Goal: Transaction & Acquisition: Download file/media

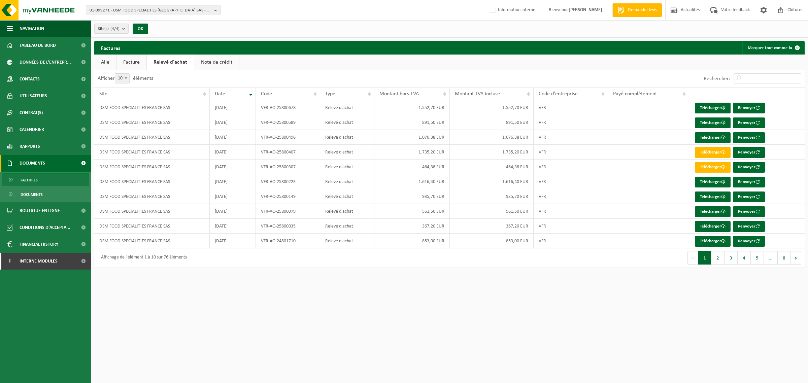
click at [183, 11] on span "01-099271 - DSM FOOD SPECIALITIES FRANCE SAS - 59113 SECLIN, RUE DES COMTESSES …" at bounding box center [151, 10] width 122 height 10
type input "carlier c"
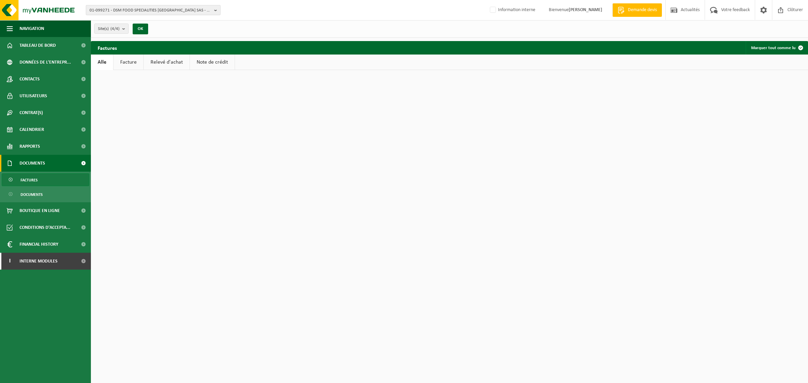
click at [182, 11] on span "01-099271 - DSM FOOD SPECIALITIES FRANCE SAS - 59113 SECLIN, RUE DES COMTESSES …" at bounding box center [151, 10] width 122 height 10
click at [170, 10] on span "01-099271 - DSM FOOD SPECIALITIES FRANCE SAS - 59113 SECLIN, RUE DES COMTESSES …" at bounding box center [151, 10] width 122 height 10
click at [214, 9] on b "button" at bounding box center [217, 9] width 6 height 9
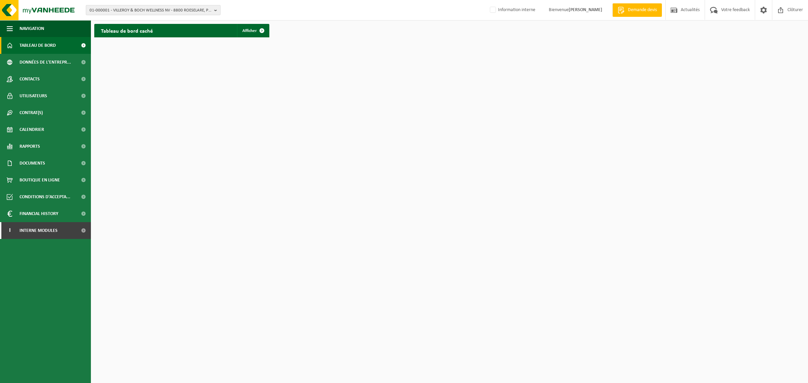
click at [140, 10] on span "01-000001 - VILLEROY & BOCH WELLNESS NV - 8800 ROESELARE, POPULIERSTRAAT 1" at bounding box center [151, 10] width 122 height 10
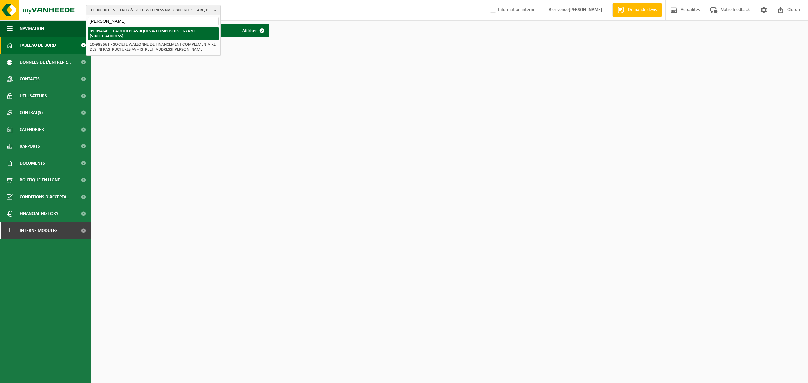
type input "carlier calonne"
click at [134, 34] on strong "01-094645 - CARLIER PLASTIQUES & COMPOSITES - 62470 [STREET_ADDRESS]" at bounding box center [142, 33] width 105 height 9
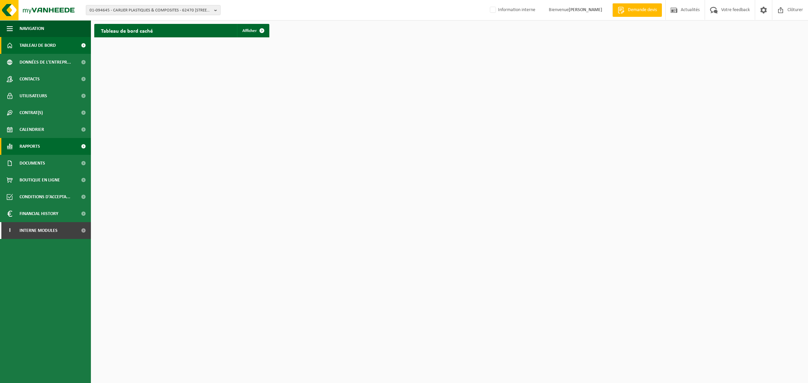
click at [33, 144] on span "Rapports" at bounding box center [30, 146] width 21 height 17
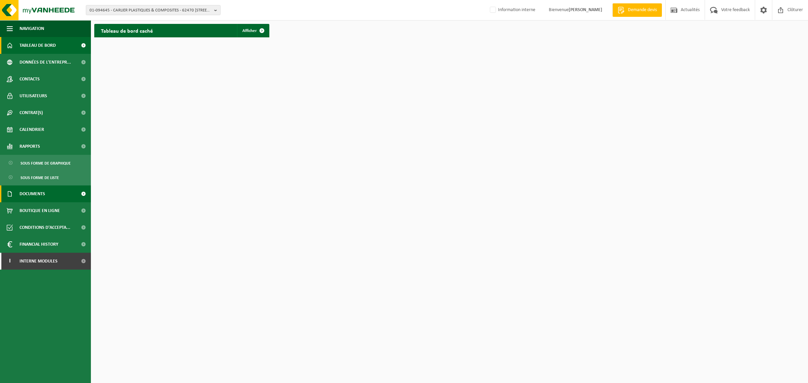
click at [41, 194] on span "Documents" at bounding box center [33, 193] width 26 height 17
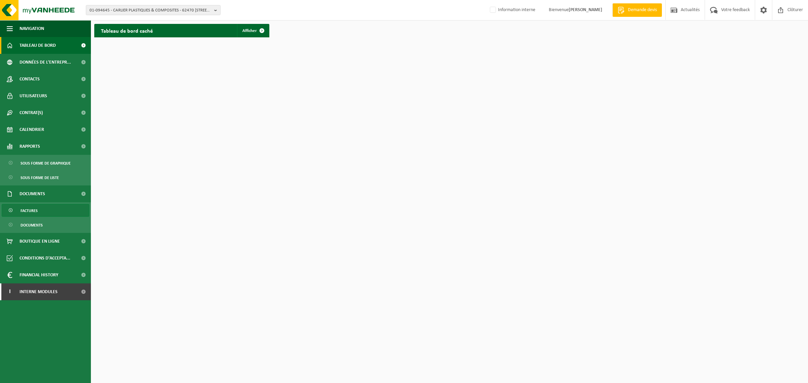
click at [35, 210] on span "Factures" at bounding box center [29, 210] width 17 height 13
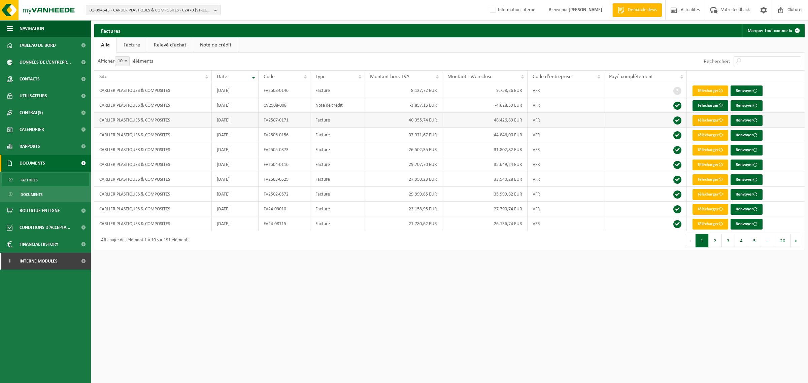
click at [712, 121] on link "Télécharger" at bounding box center [710, 120] width 36 height 11
click at [46, 45] on span "Tableau de bord" at bounding box center [38, 45] width 36 height 17
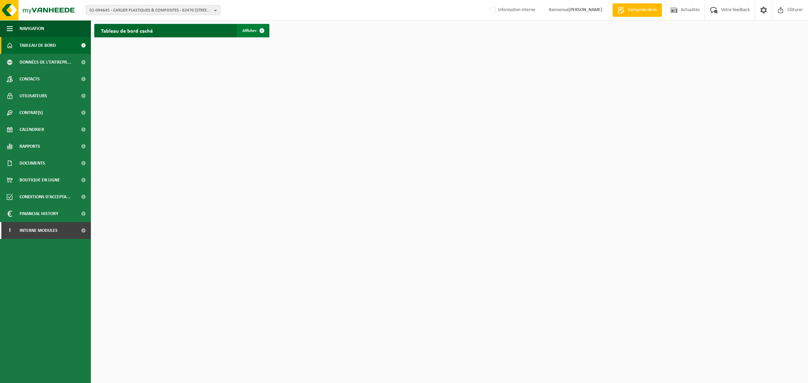
click at [253, 29] on span "Afficher" at bounding box center [249, 31] width 14 height 4
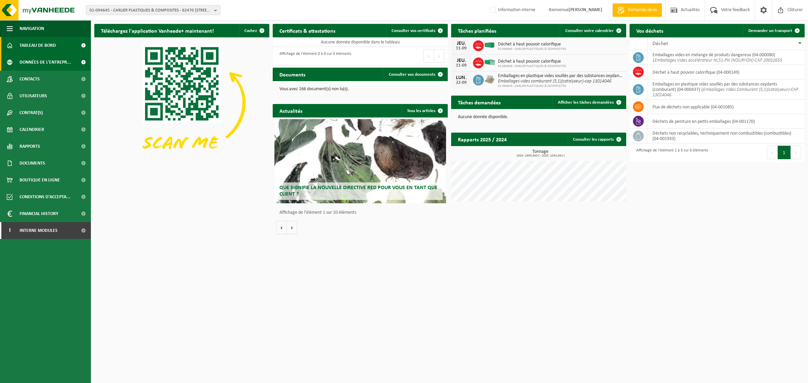
click at [60, 62] on span "Données de l'entrepr..." at bounding box center [46, 62] width 52 height 17
